Goal: Task Accomplishment & Management: Complete application form

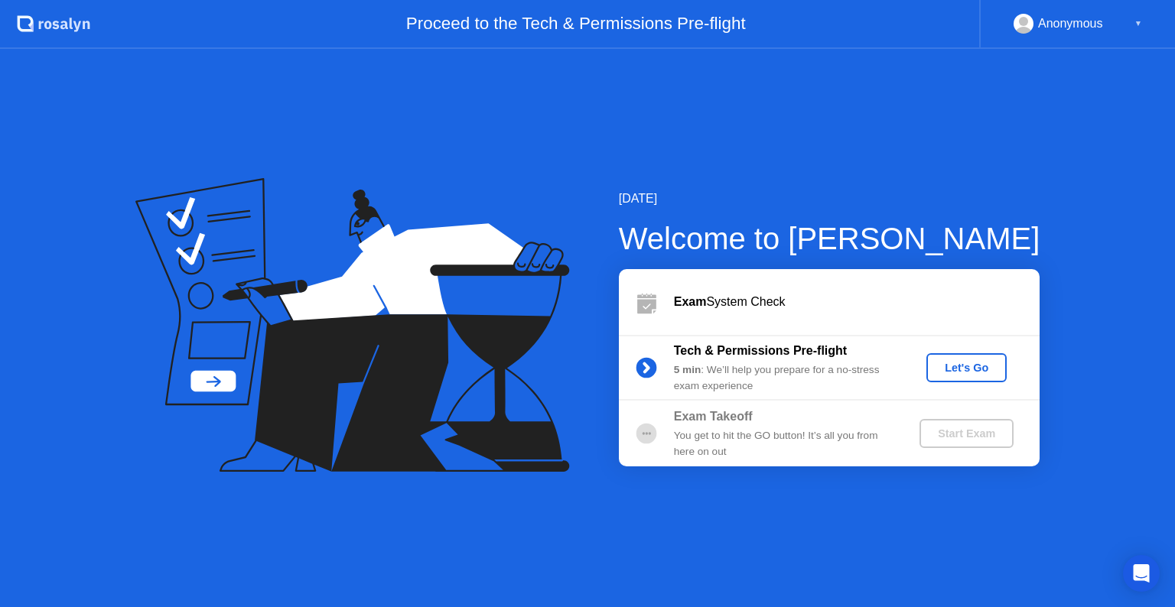
click at [972, 368] on div "Let's Go" at bounding box center [966, 368] width 68 height 12
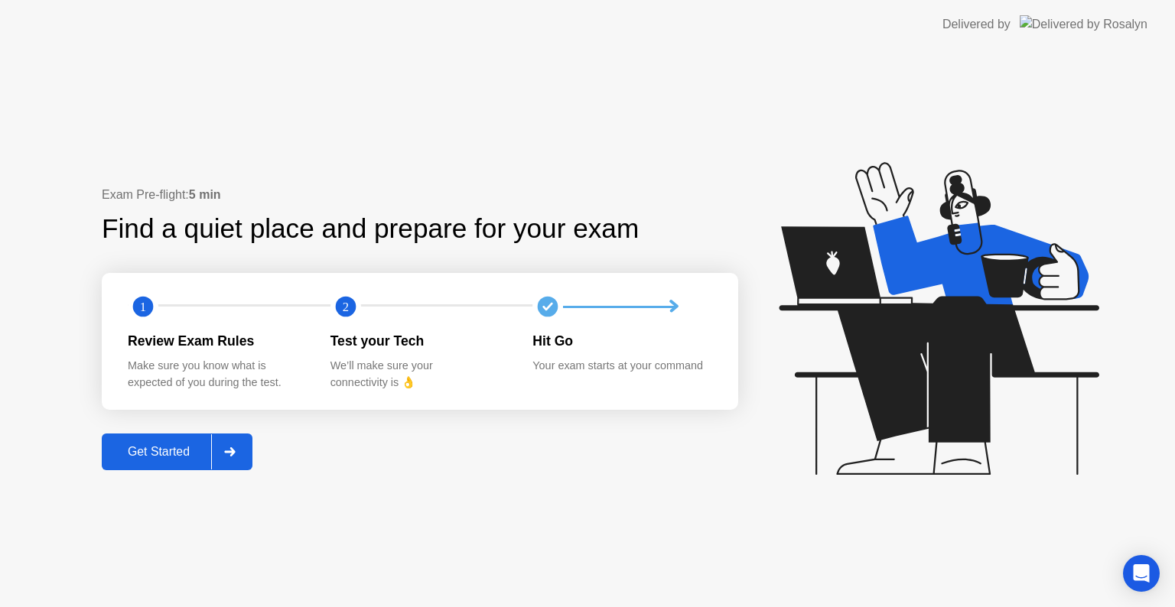
click at [143, 445] on div "Get Started" at bounding box center [158, 452] width 105 height 14
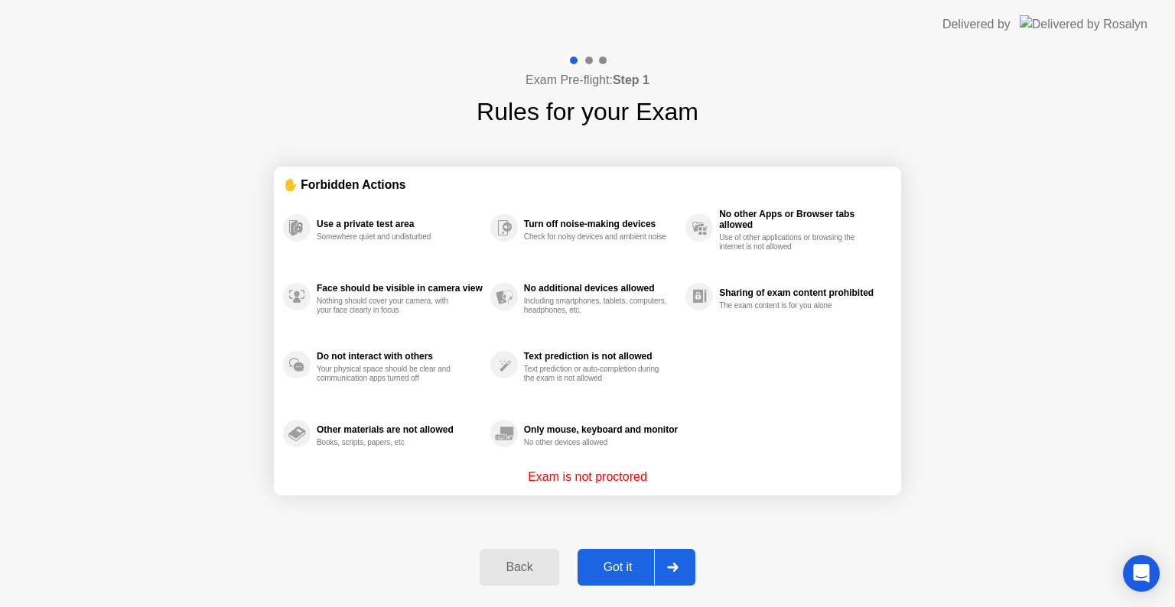
click at [612, 569] on div "Got it" at bounding box center [618, 568] width 72 height 14
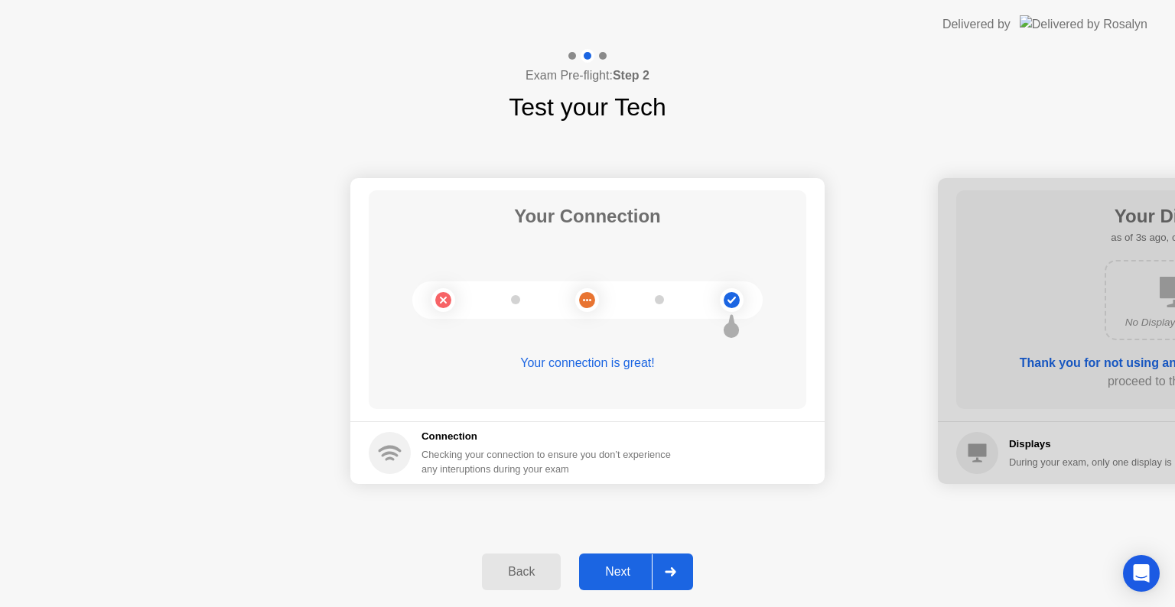
click at [612, 569] on div "Next" at bounding box center [618, 572] width 68 height 14
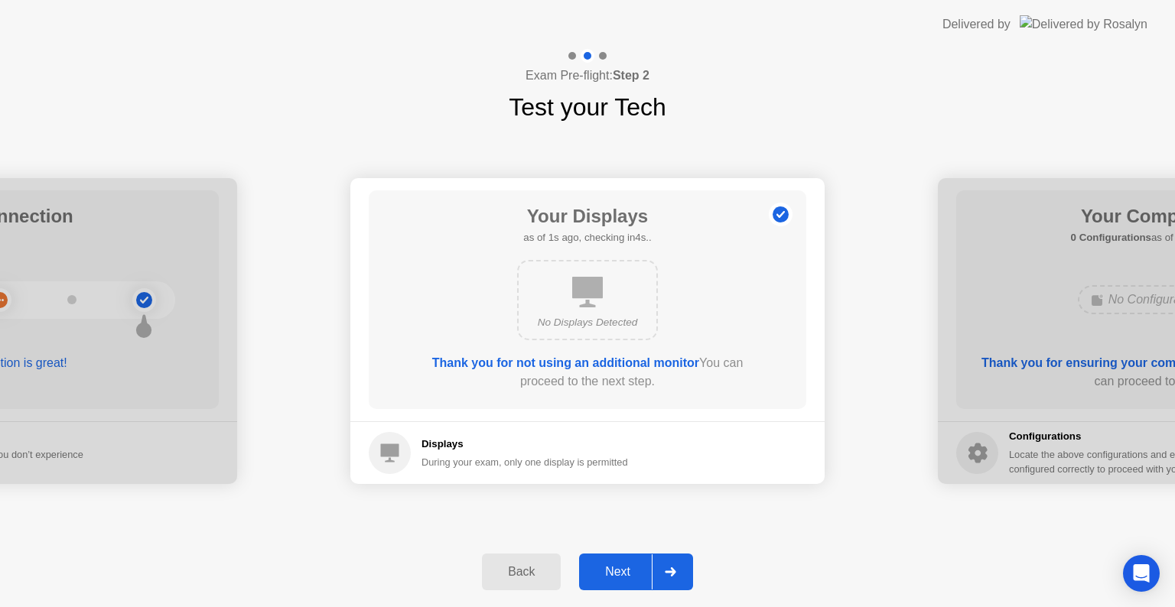
click at [518, 572] on div "Back" at bounding box center [521, 572] width 70 height 14
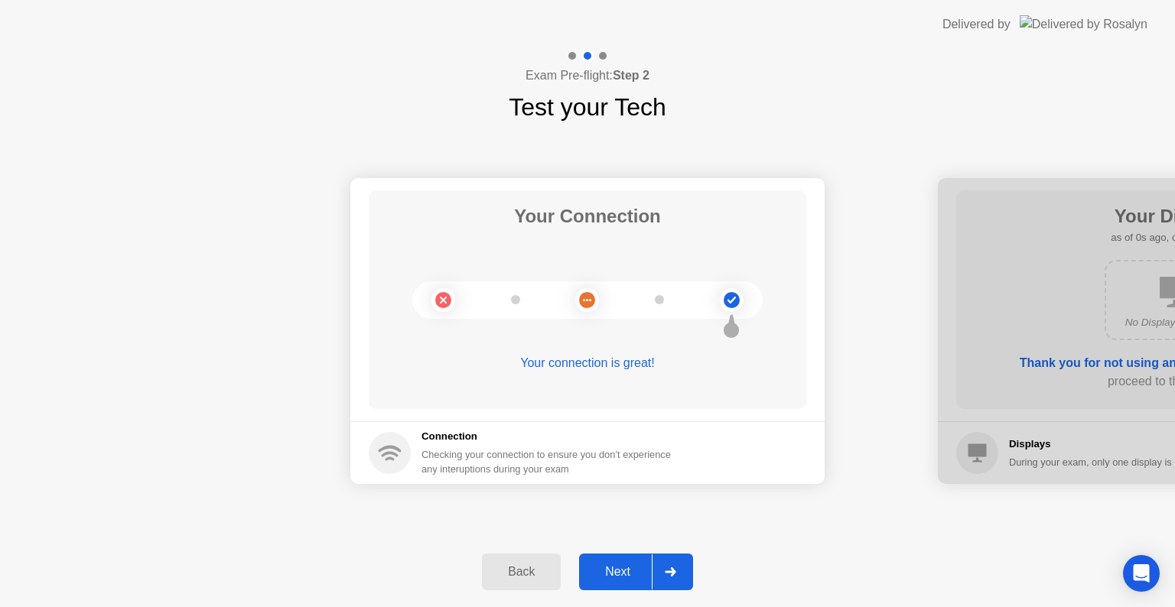
click at [561, 366] on div "Your connection is great!" at bounding box center [588, 363] width 438 height 18
click at [501, 468] on div "Checking your connection to ensure you don’t experience any interuptions during…" at bounding box center [550, 461] width 259 height 29
drag, startPoint x: 501, startPoint y: 468, endPoint x: 568, endPoint y: 309, distance: 172.4
click at [568, 309] on app-connection "Your Connection Your connection is great! Connection Checking your connection t…" at bounding box center [587, 331] width 474 height 306
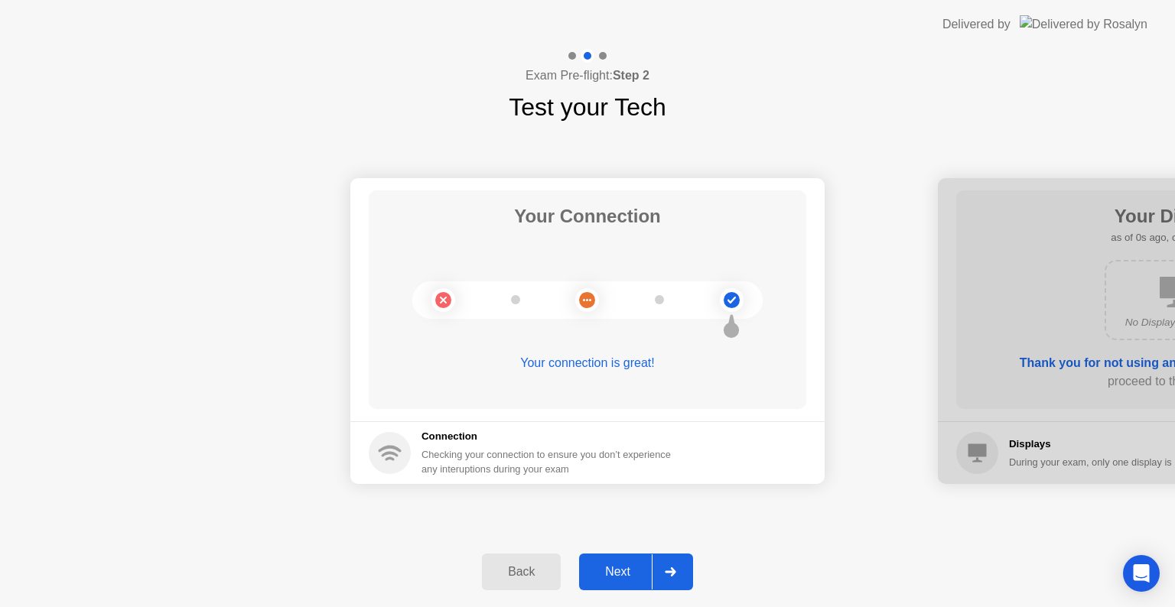
click at [568, 309] on icon at bounding box center [587, 300] width 62 height 62
click at [634, 573] on div "Next" at bounding box center [618, 572] width 68 height 14
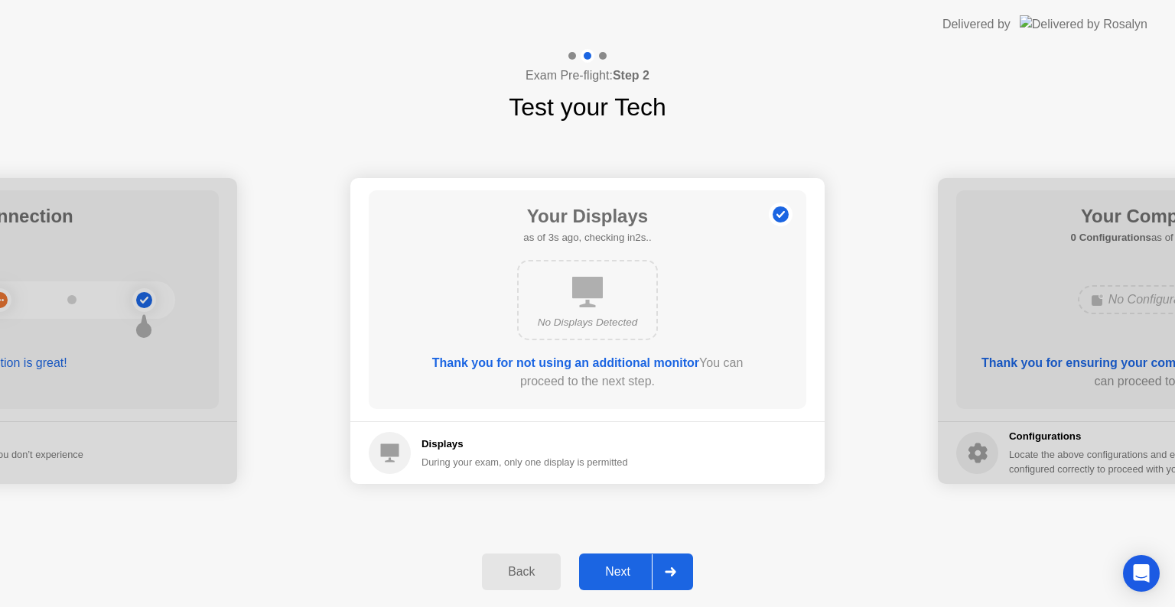
click at [634, 573] on div "Next" at bounding box center [618, 572] width 68 height 14
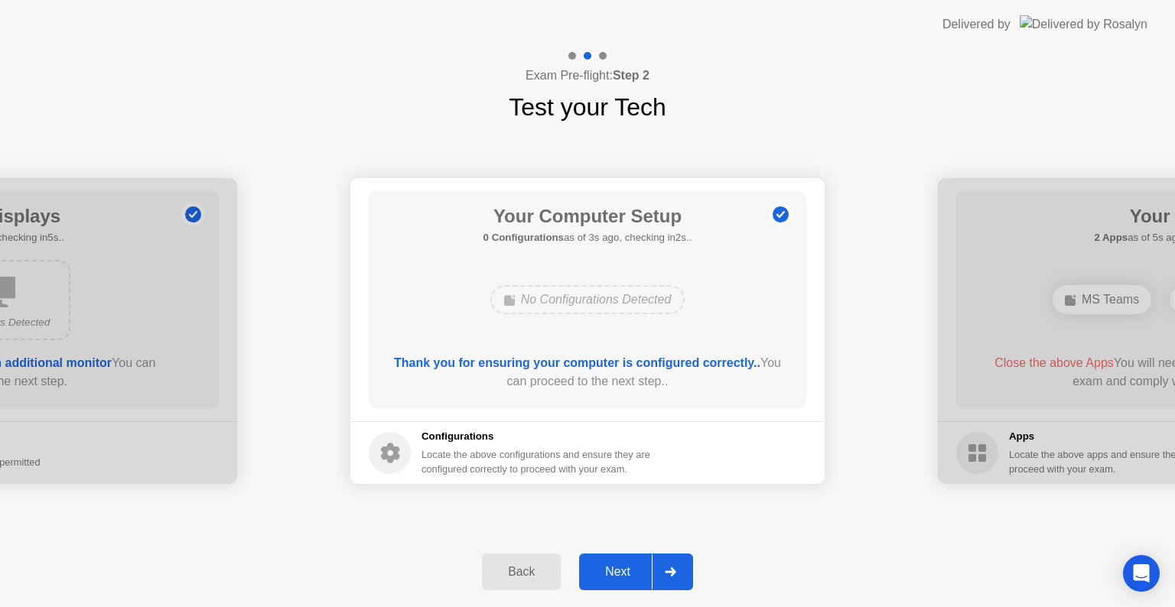
click at [634, 573] on div "Next" at bounding box center [618, 572] width 68 height 14
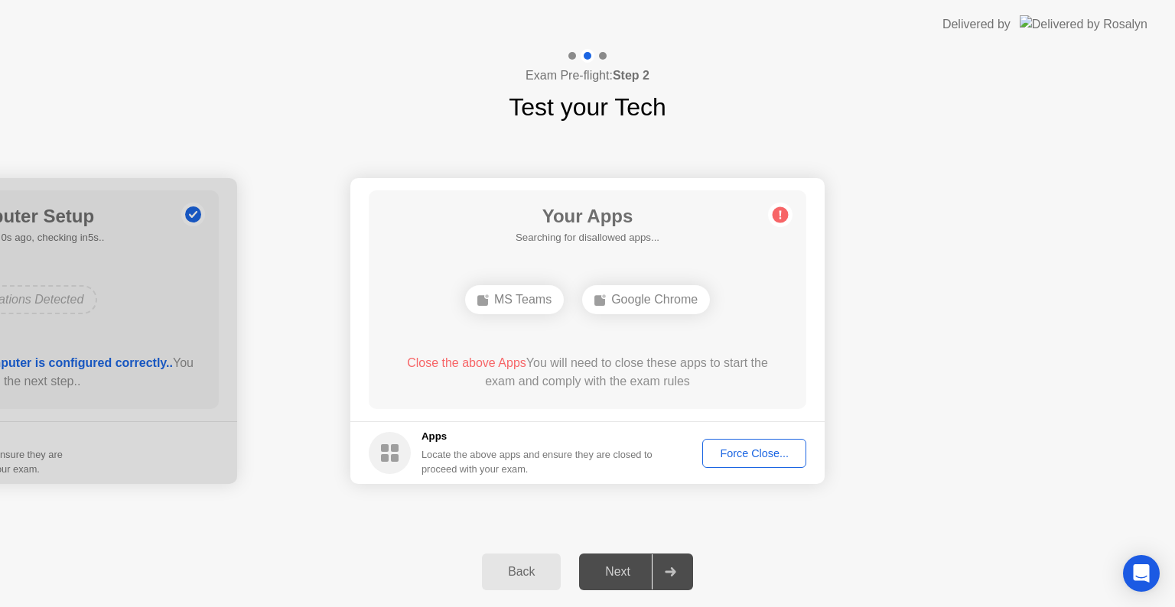
click at [736, 457] on div "Force Close..." at bounding box center [753, 453] width 93 height 12
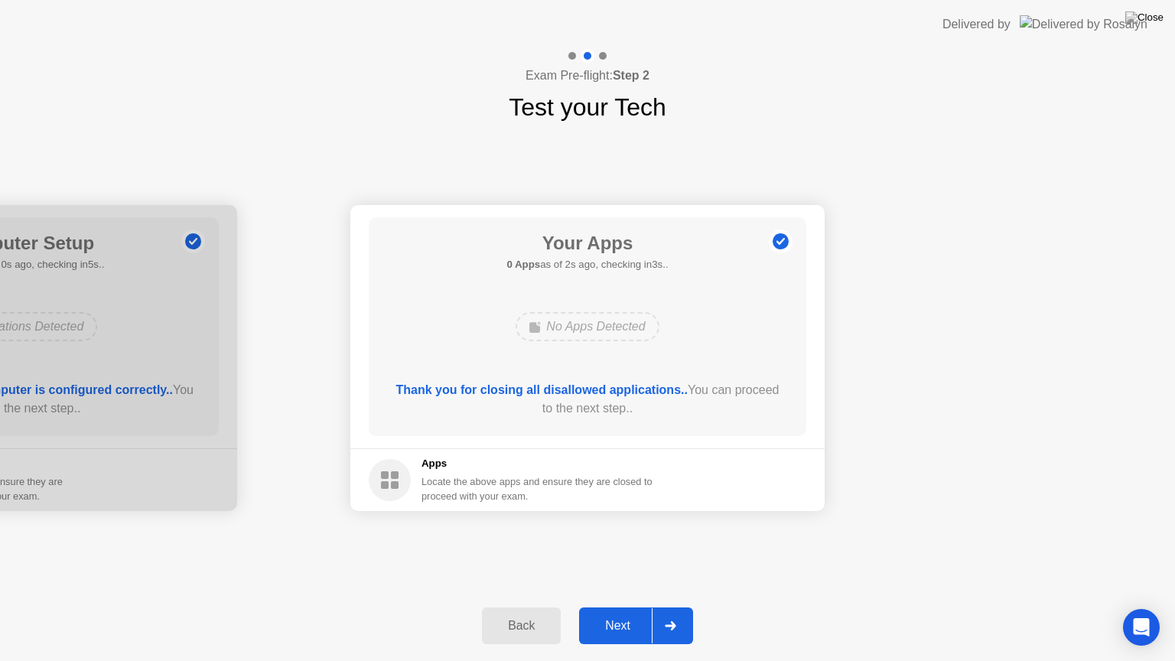
click at [624, 607] on div "Next" at bounding box center [618, 626] width 68 height 14
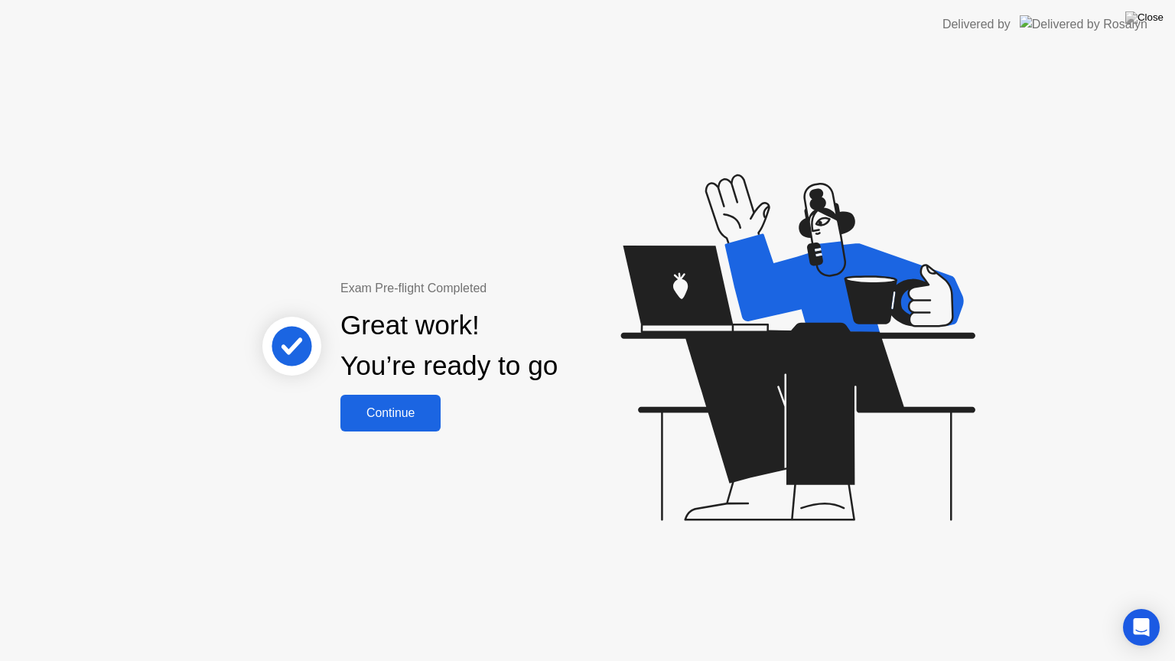
click at [398, 416] on div "Continue" at bounding box center [390, 413] width 91 height 14
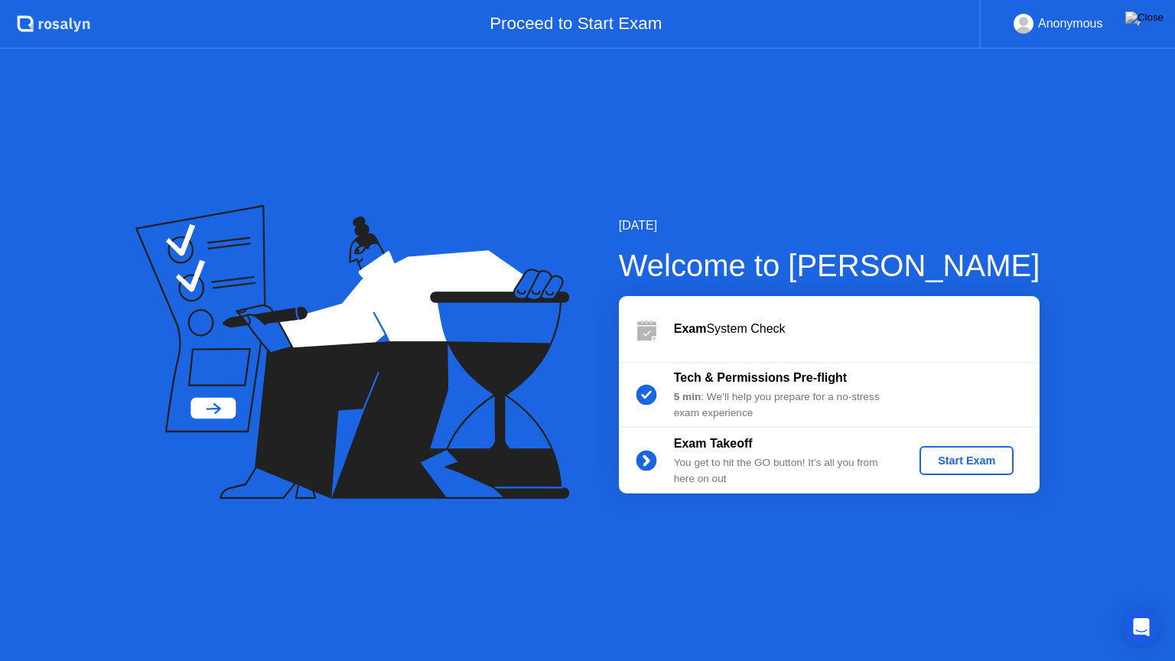
click at [951, 463] on div "Start Exam" at bounding box center [966, 460] width 82 height 12
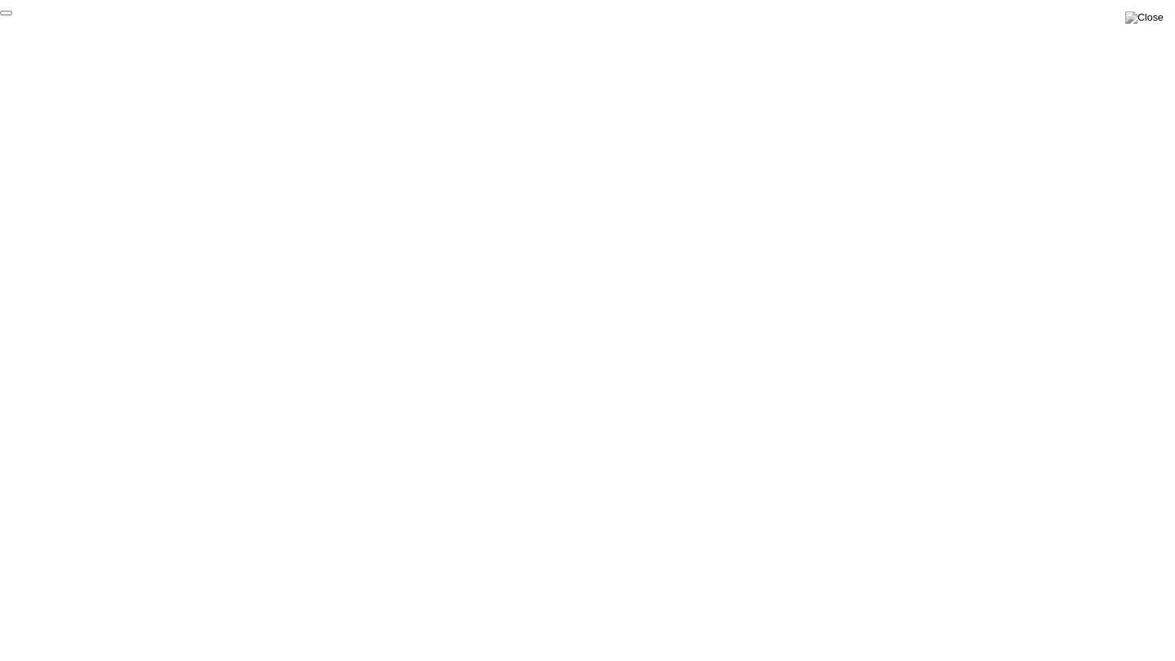
click at [12, 15] on button "End Proctoring Session" at bounding box center [6, 13] width 12 height 5
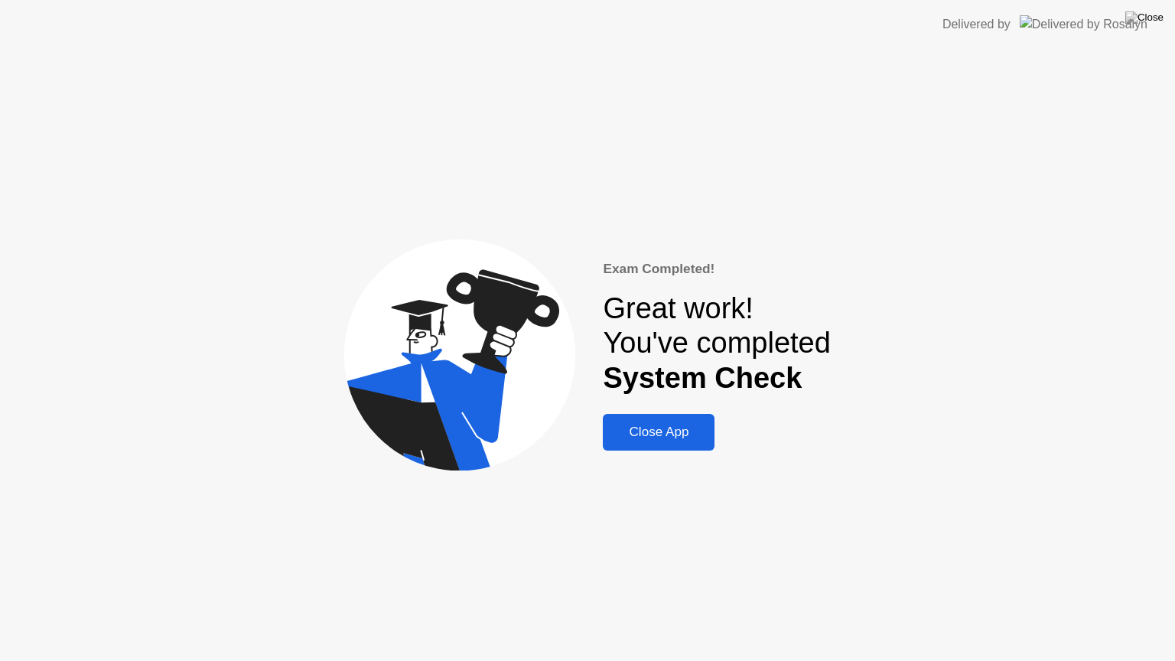
click at [646, 434] on div "Close App" at bounding box center [658, 431] width 102 height 15
